Goal: Transaction & Acquisition: Purchase product/service

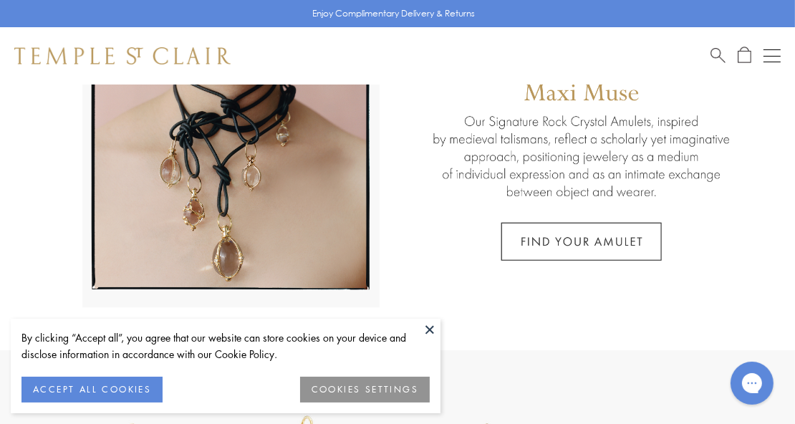
scroll to position [201, 0]
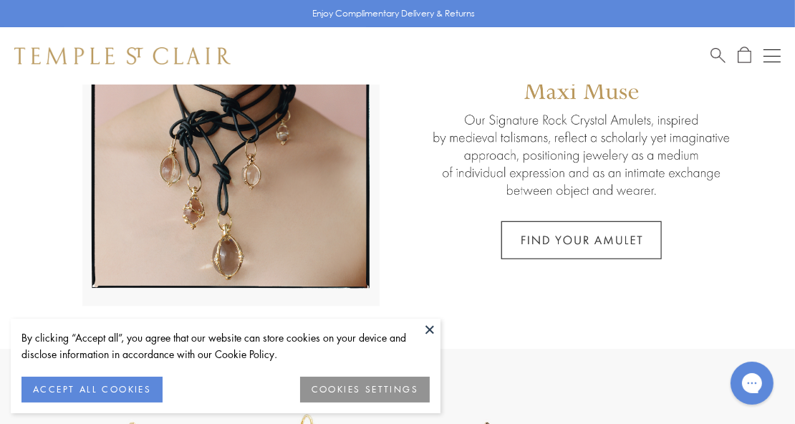
click at [136, 390] on button "ACCEPT ALL COOKIES" at bounding box center [91, 390] width 141 height 26
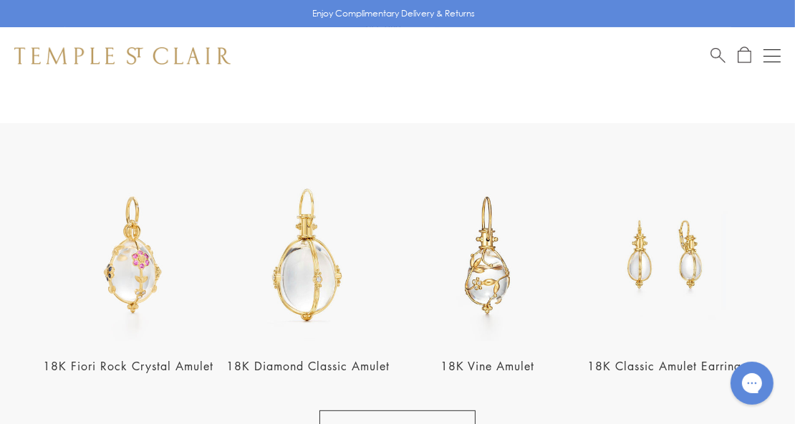
scroll to position [428, 0]
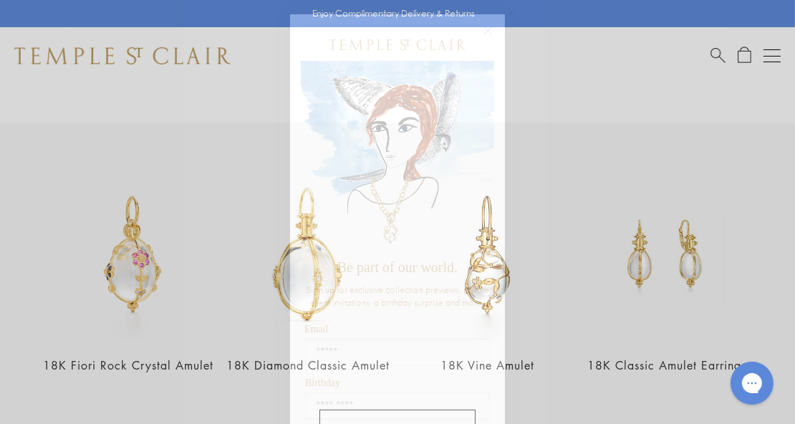
click at [480, 29] on circle "Close dialog" at bounding box center [488, 30] width 17 height 17
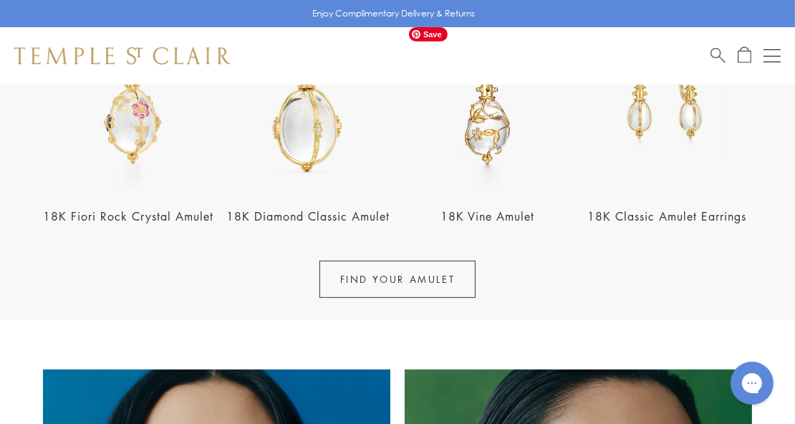
scroll to position [578, 0]
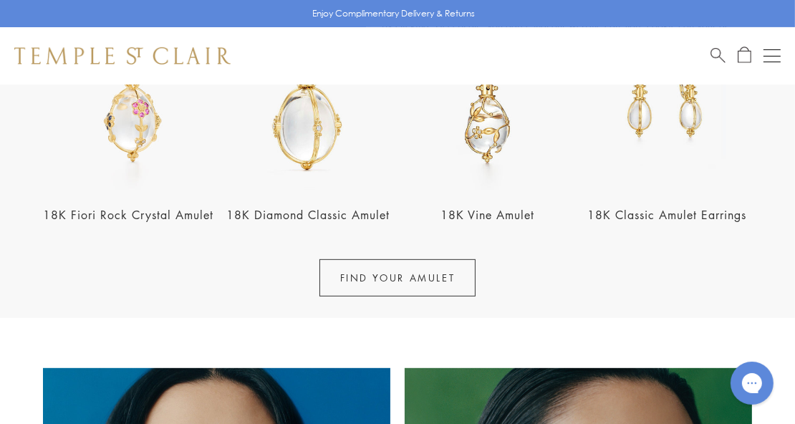
click at [436, 282] on link "FIND YOUR AMULET" at bounding box center [397, 277] width 157 height 37
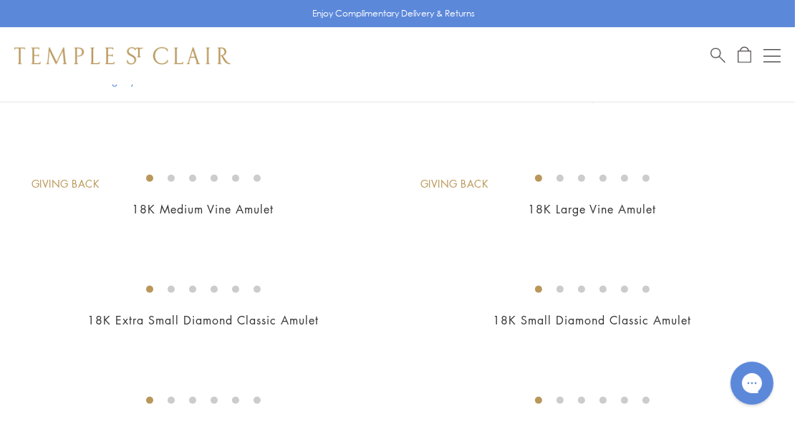
scroll to position [879, 0]
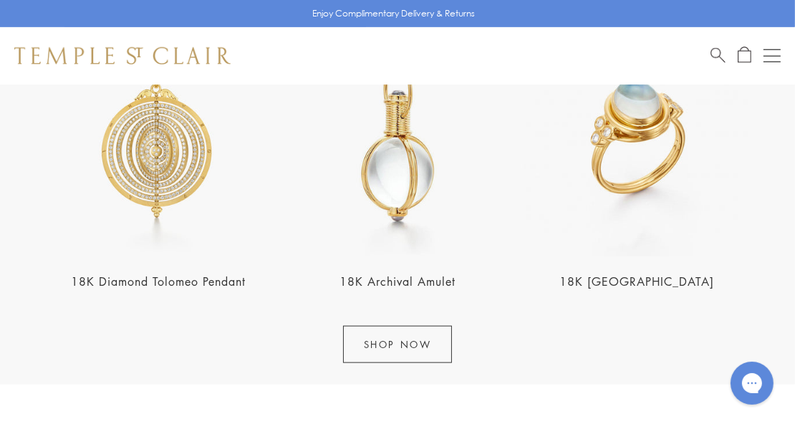
scroll to position [1516, 0]
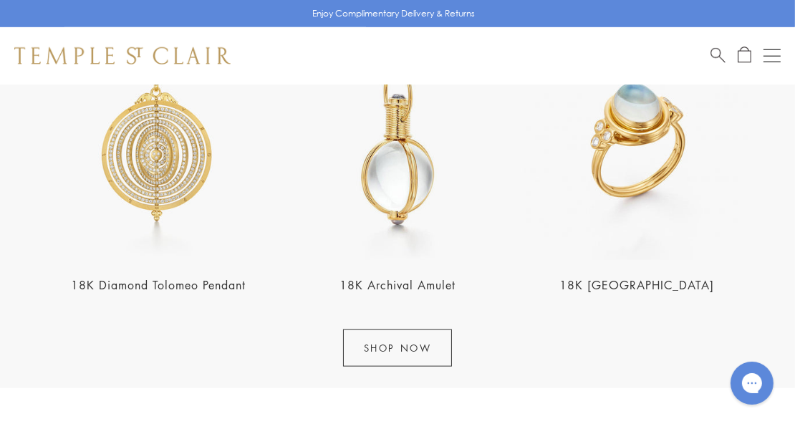
click at [399, 348] on link "SHOP NOW" at bounding box center [398, 348] width 110 height 37
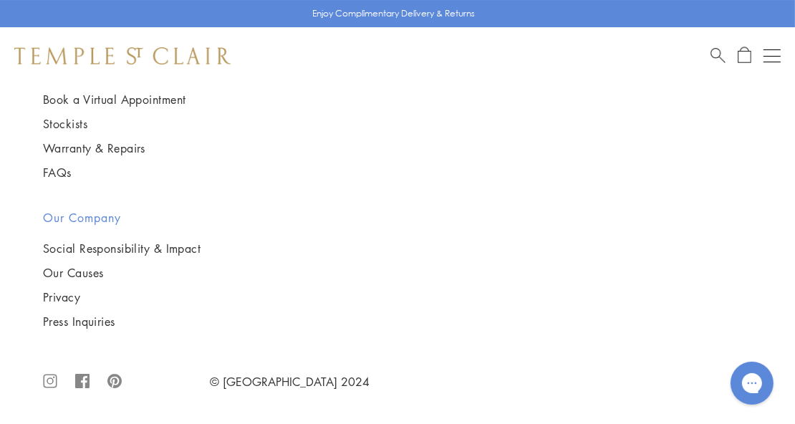
scroll to position [9257, 0]
